Goal: Book appointment/travel/reservation

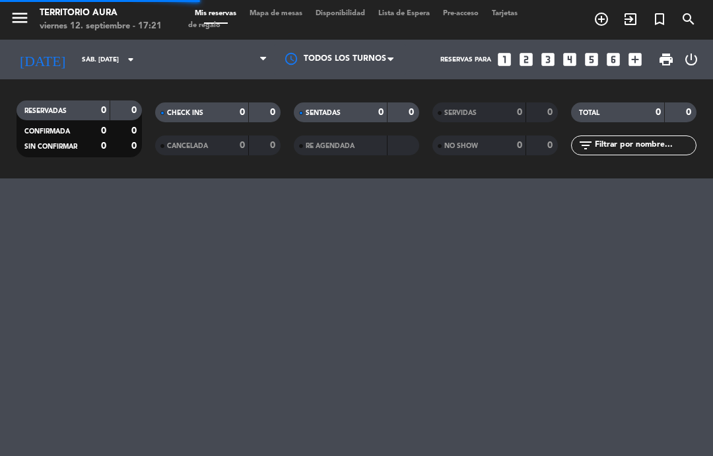
select select "es"
select select "dinner"
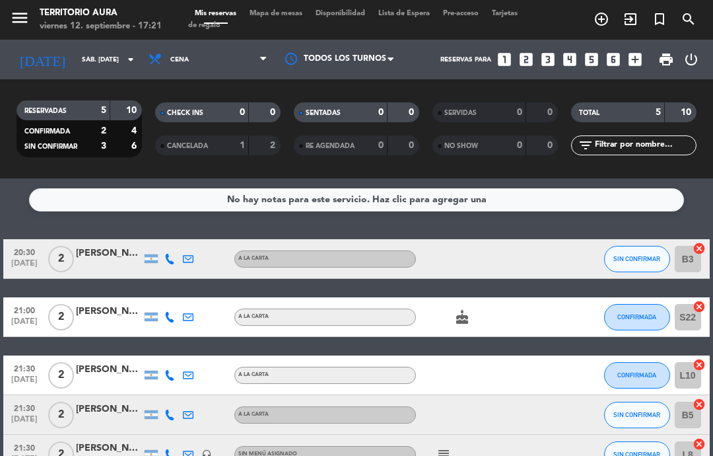
click at [101, 59] on input "sáb. [DATE]" at bounding box center [120, 60] width 91 height 20
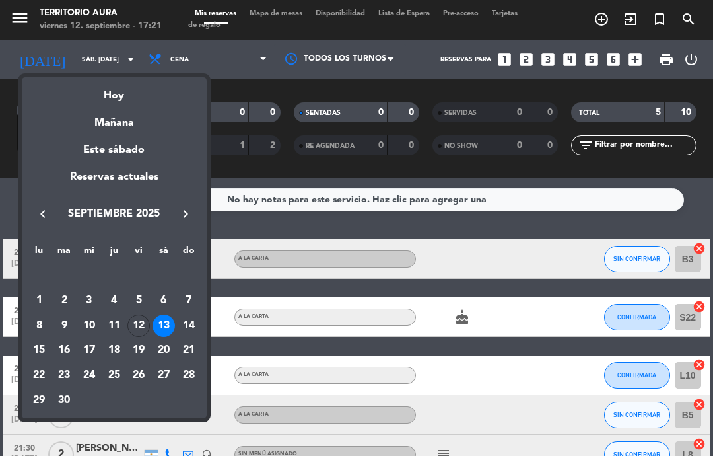
click at [142, 320] on div "12" at bounding box center [139, 325] width 22 height 22
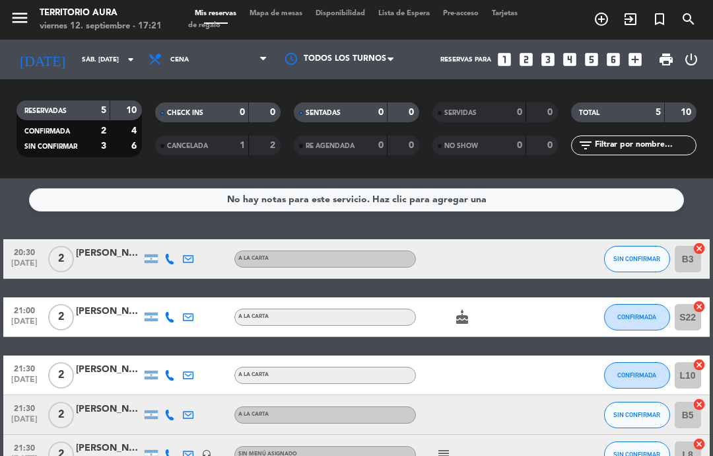
type input "vie. [DATE]"
select select "dinner"
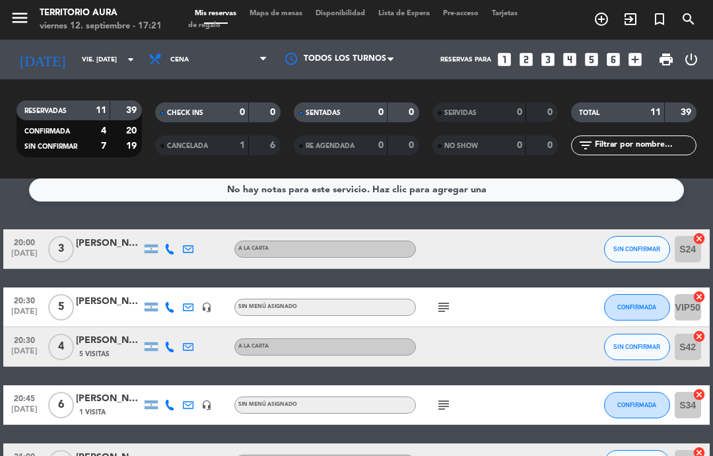
scroll to position [13, 0]
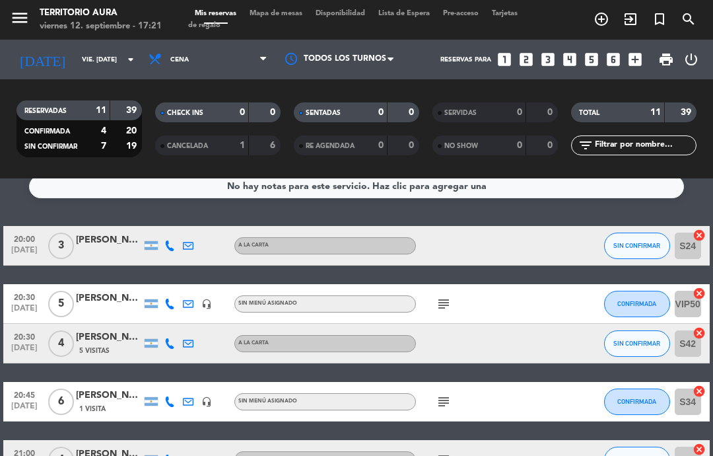
click at [436, 299] on icon "subject" at bounding box center [444, 304] width 16 height 16
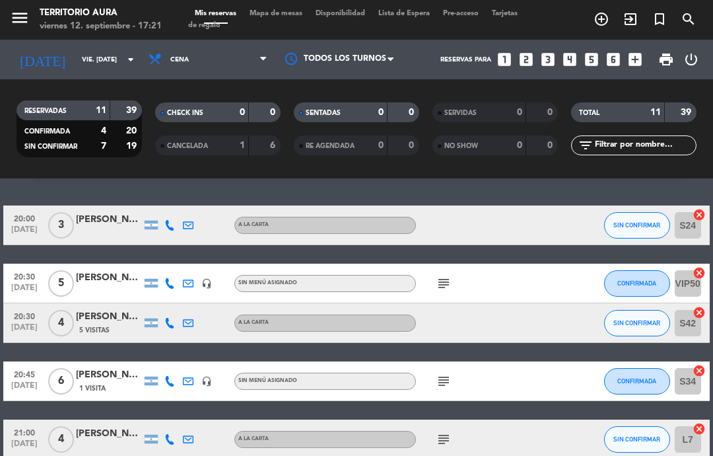
scroll to position [26, 0]
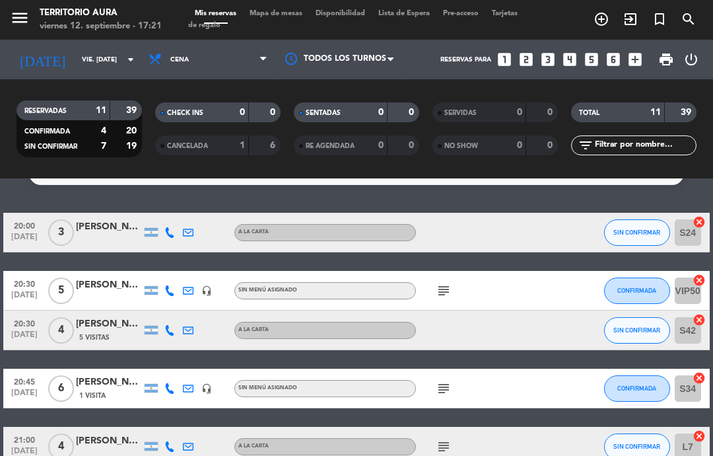
click at [456, 282] on div "subject" at bounding box center [471, 290] width 111 height 39
click at [442, 285] on icon "subject" at bounding box center [444, 291] width 16 height 16
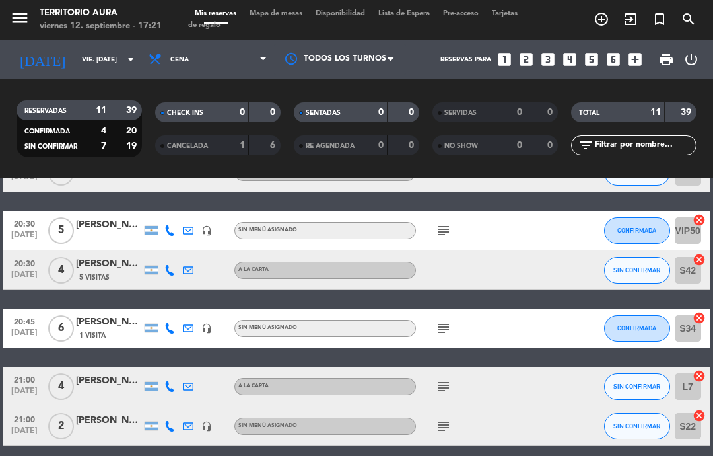
scroll to position [89, 0]
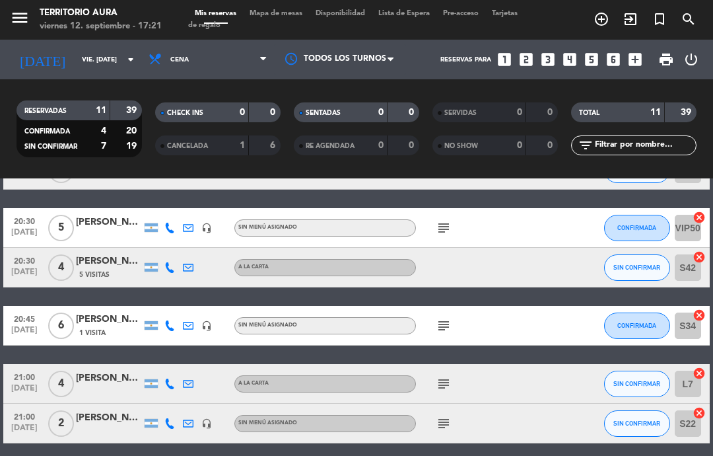
click at [458, 308] on div "subject" at bounding box center [471, 325] width 111 height 39
click at [443, 323] on icon "subject" at bounding box center [444, 326] width 16 height 16
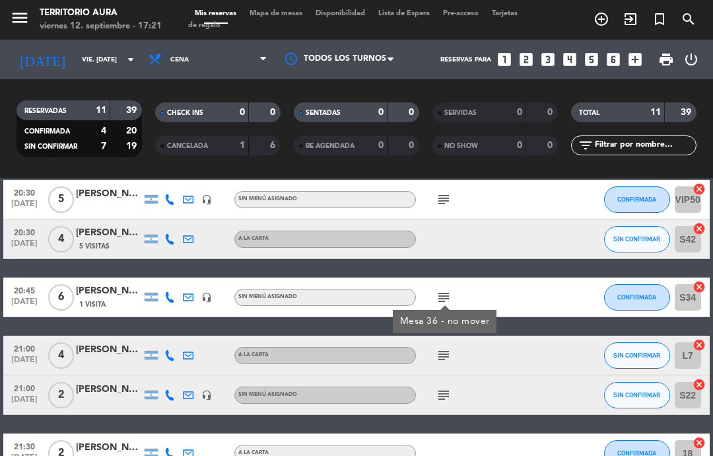
scroll to position [120, 0]
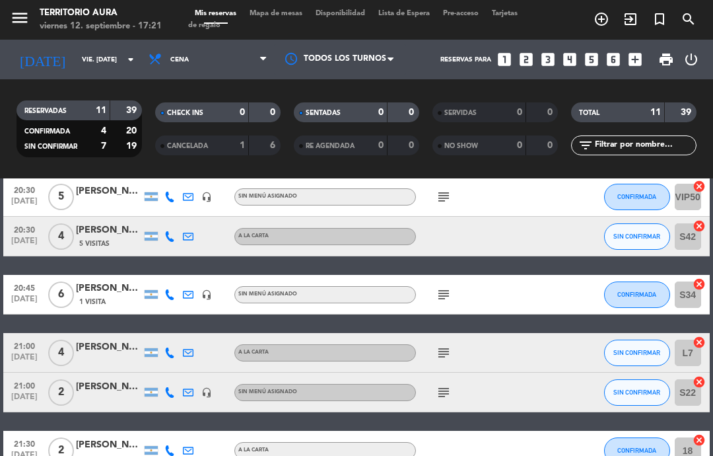
click at [452, 347] on icon "subject" at bounding box center [444, 353] width 16 height 16
click at [451, 388] on icon "subject" at bounding box center [444, 392] width 16 height 16
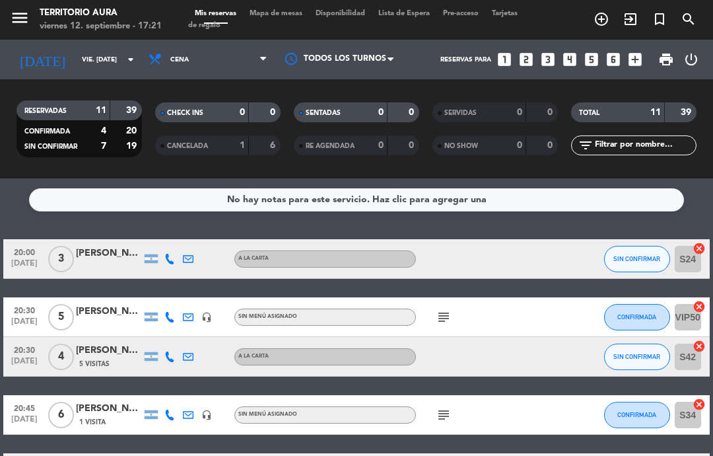
scroll to position [0, 0]
